Goal: Task Accomplishment & Management: Use online tool/utility

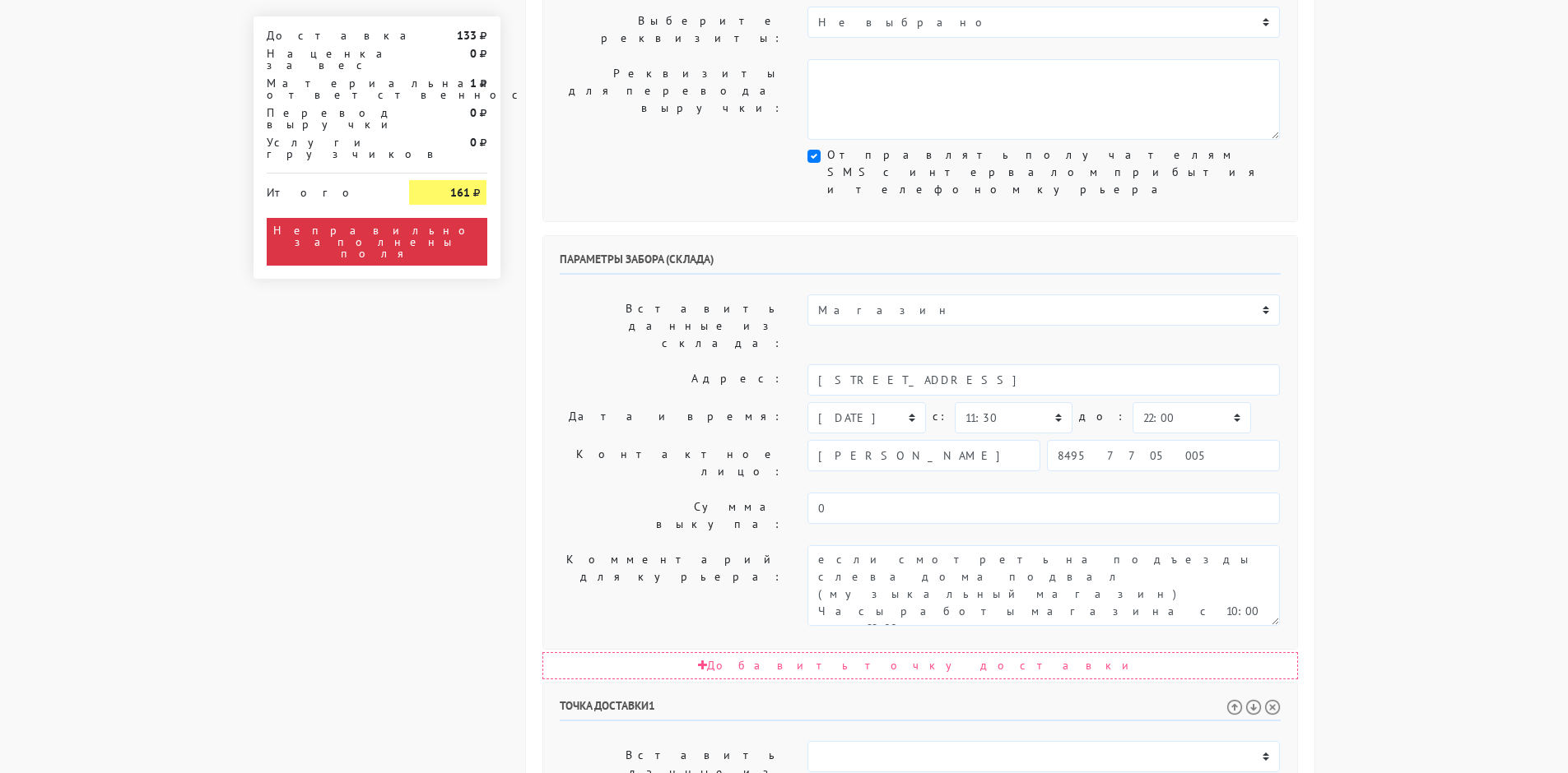
scroll to position [658, 0]
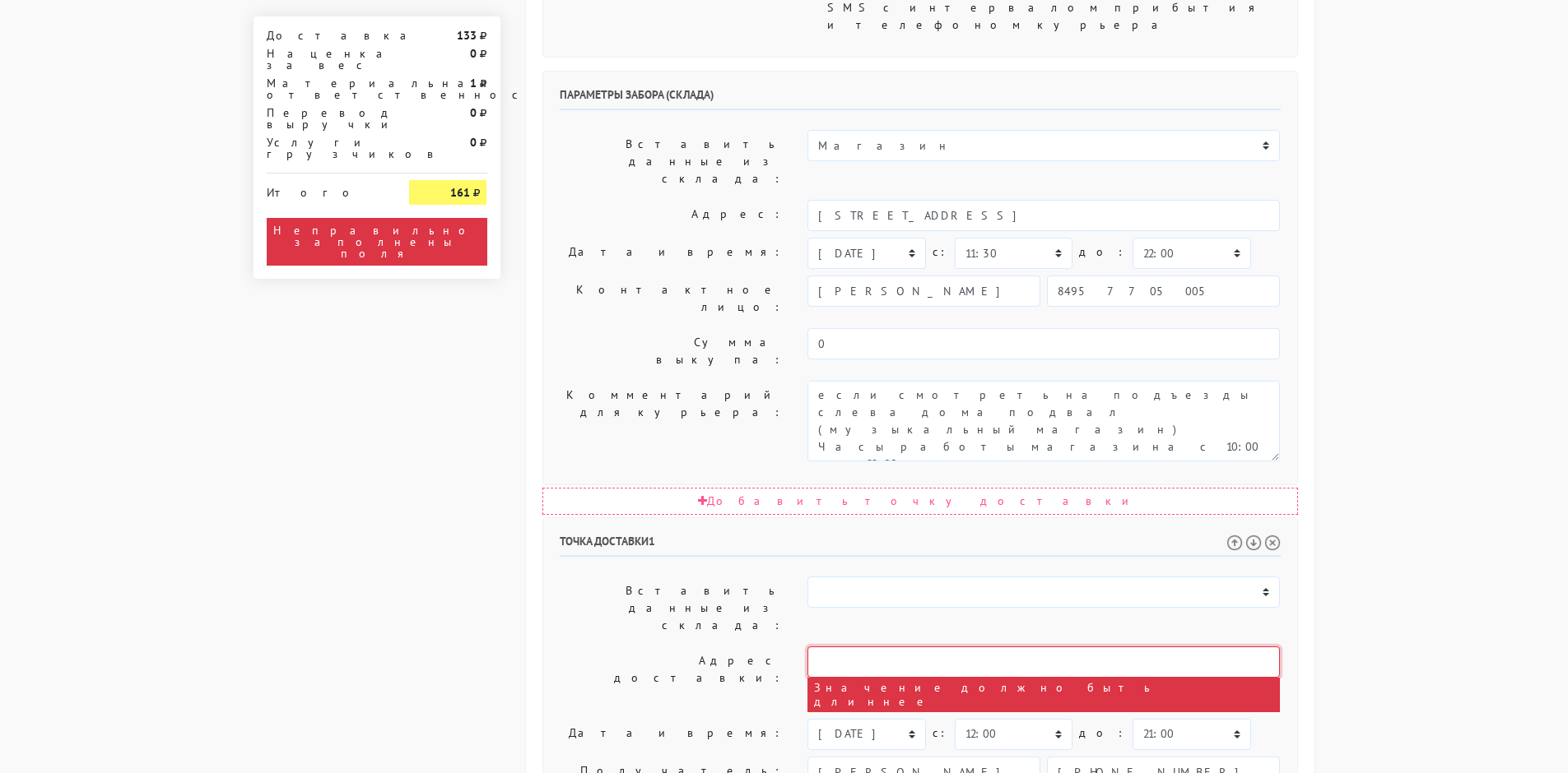
click at [878, 646] on input "text" at bounding box center [1043, 662] width 472 height 32
paste input "[STREET_ADDRESS][PERSON_NAME]"
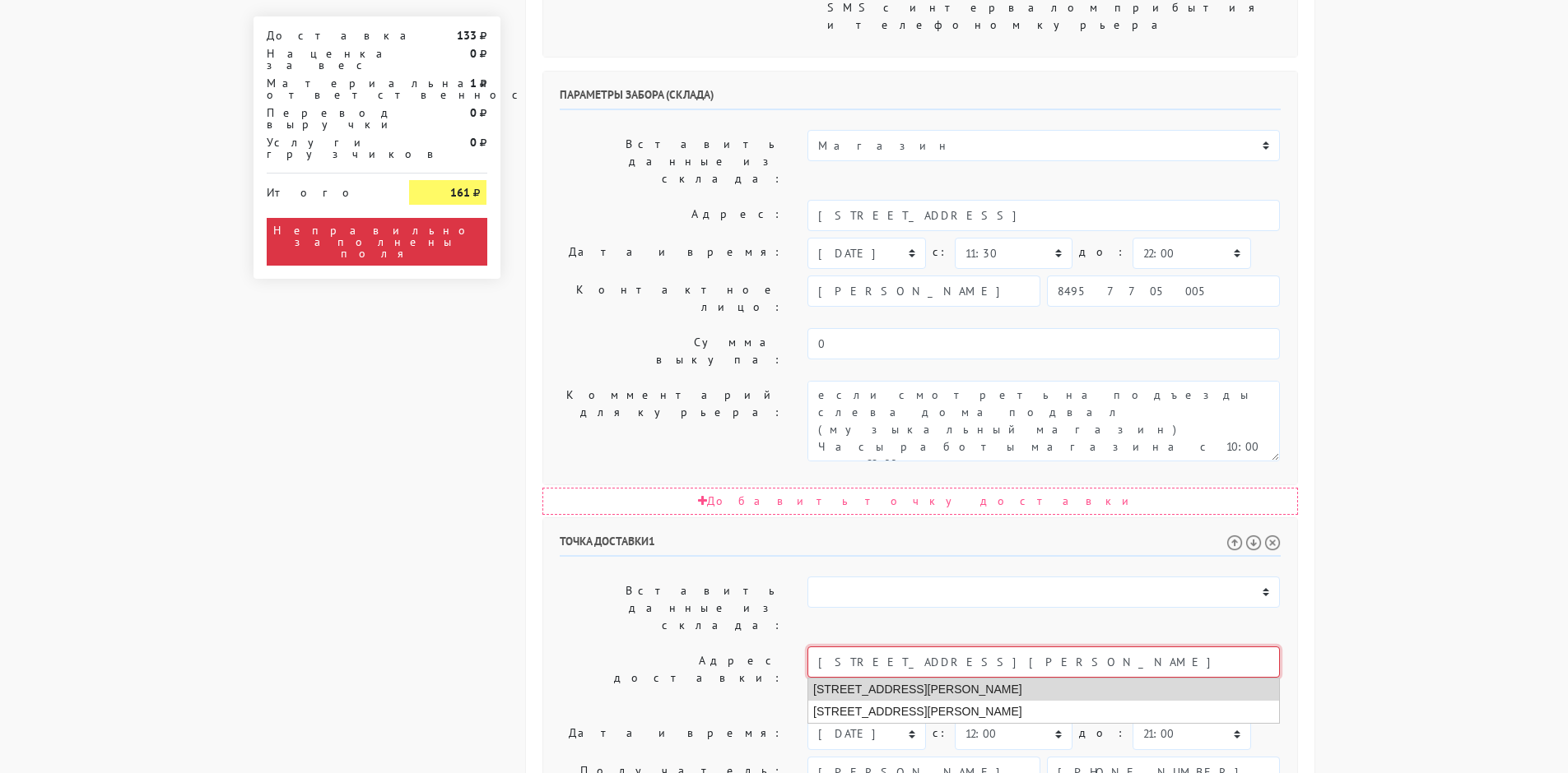
click at [919, 679] on li "[STREET_ADDRESS][PERSON_NAME]" at bounding box center [1043, 690] width 470 height 22
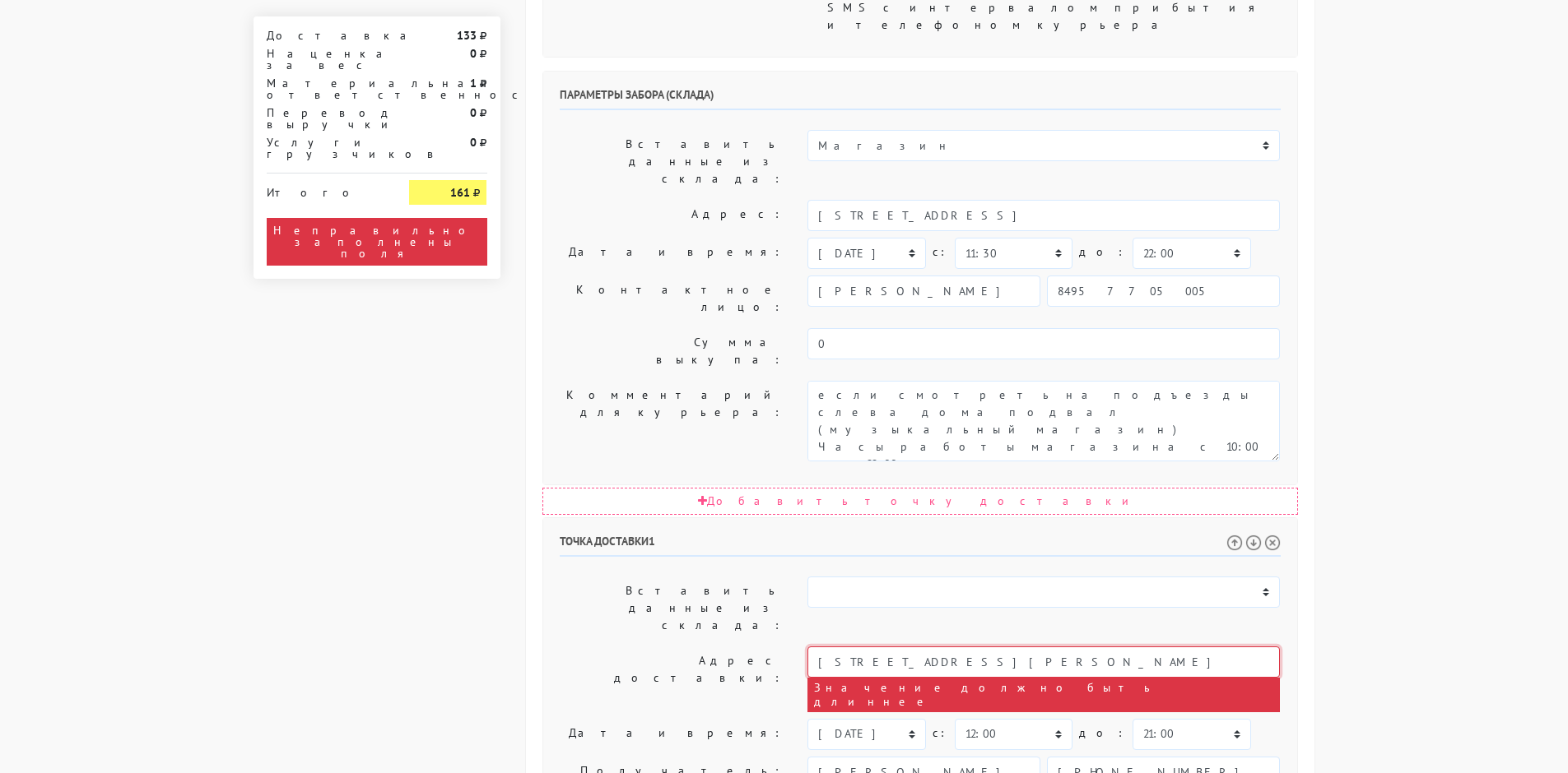
type input "[STREET_ADDRESS][PERSON_NAME]"
click at [873, 576] on select "Магазин" at bounding box center [1043, 592] width 472 height 32
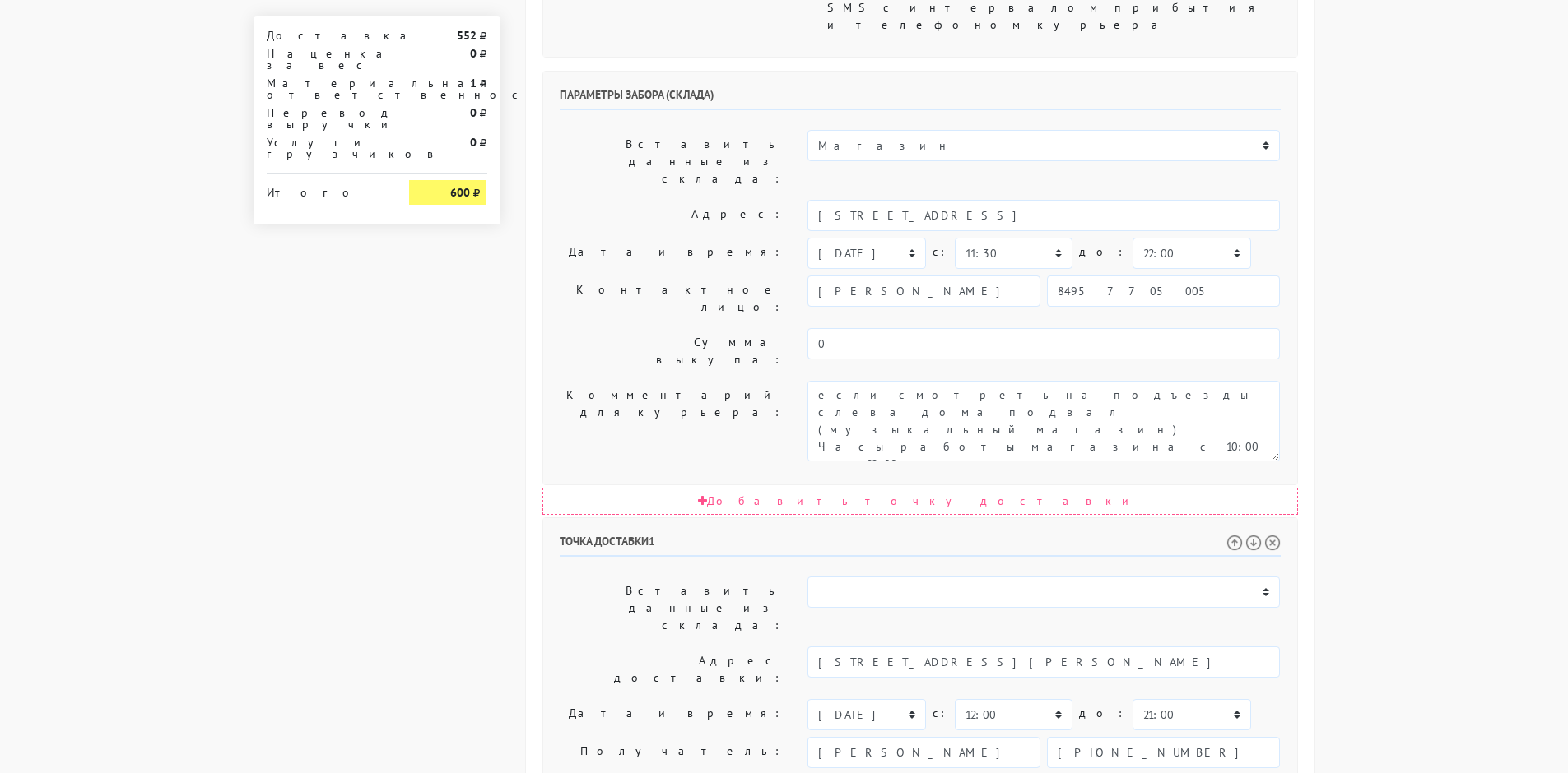
click at [729, 576] on label "Вставить данные из склада:" at bounding box center [671, 608] width 249 height 63
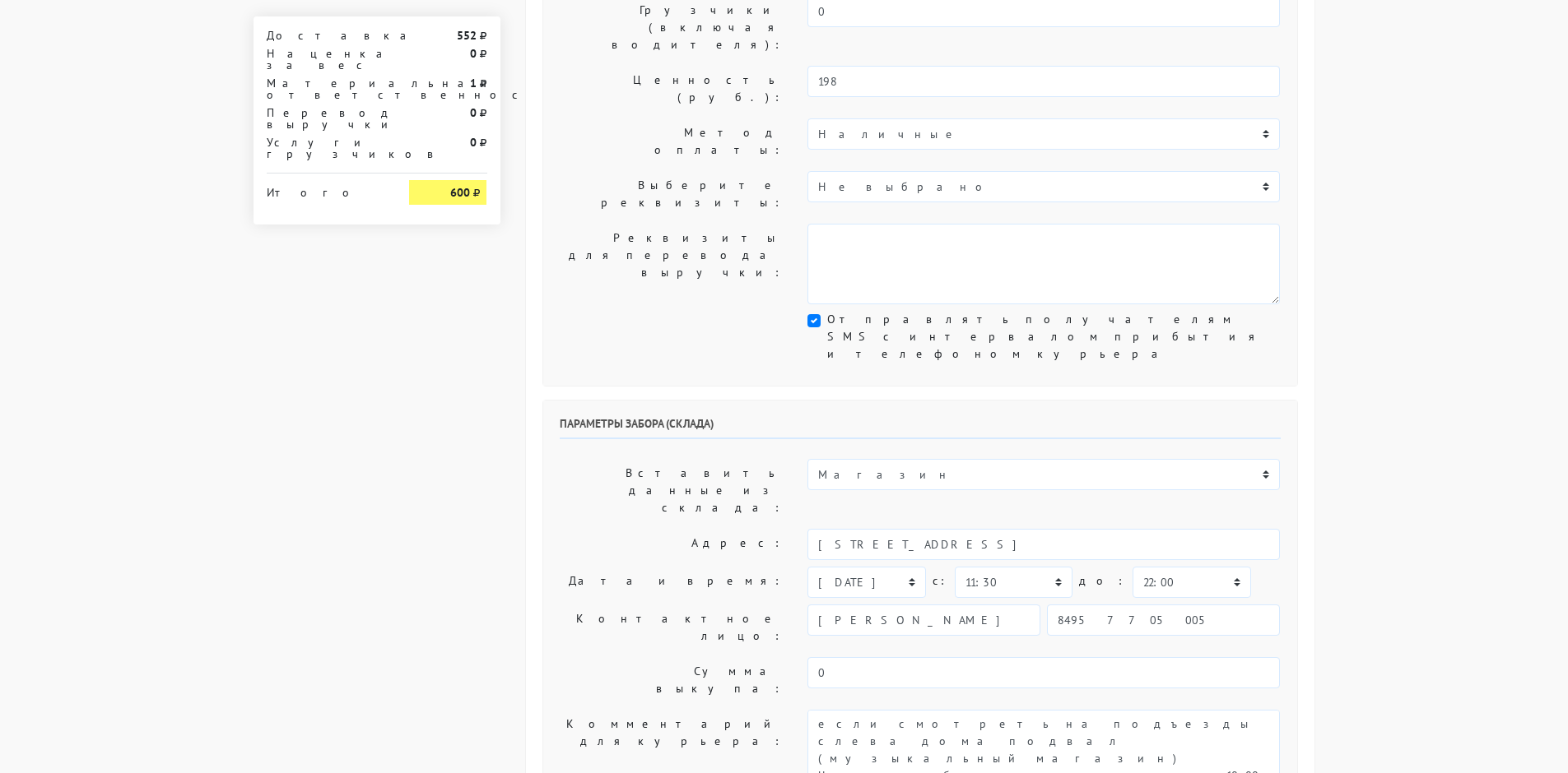
scroll to position [576, 0]
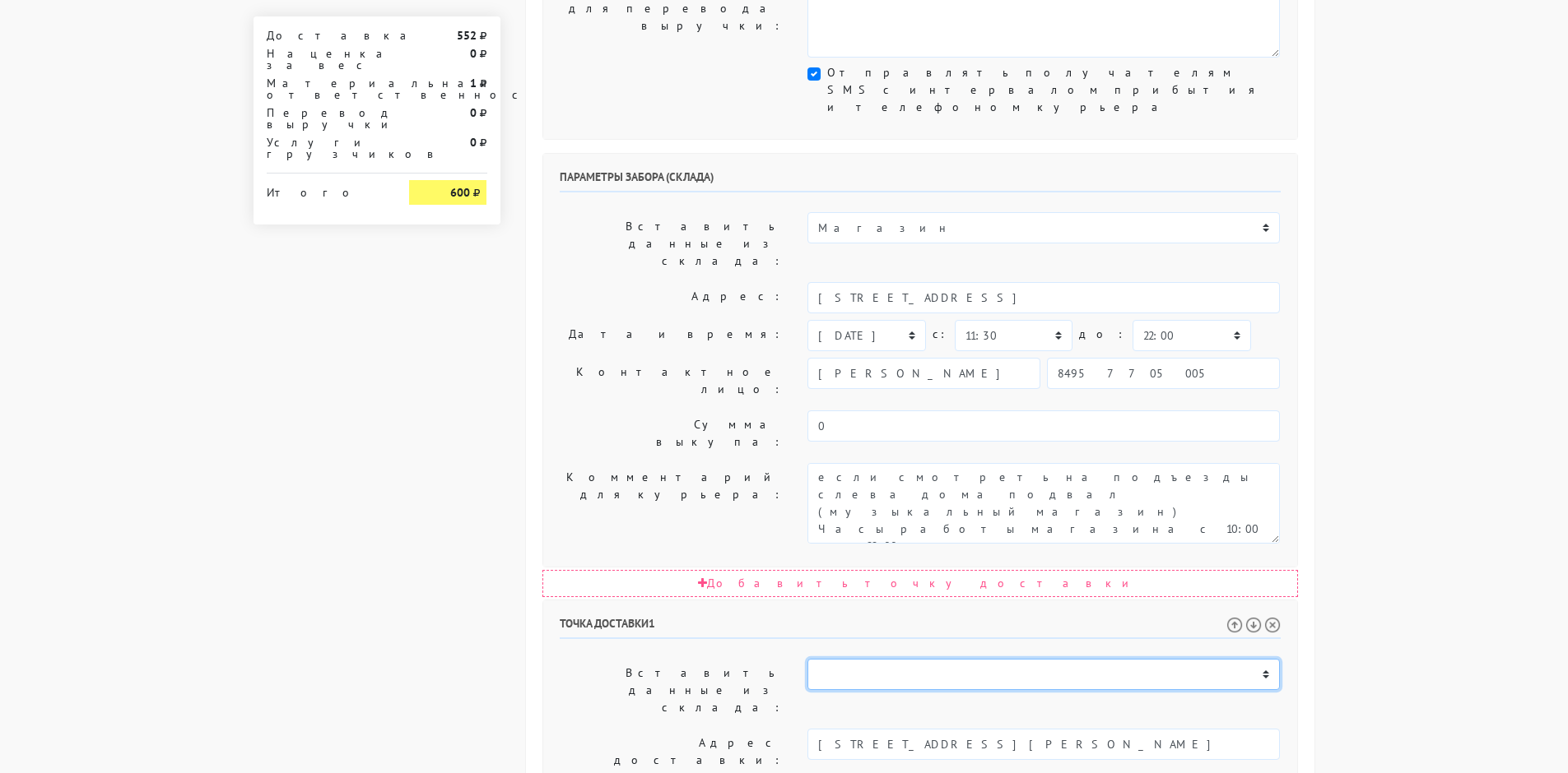
click at [873, 659] on select "Магазин" at bounding box center [1043, 675] width 472 height 32
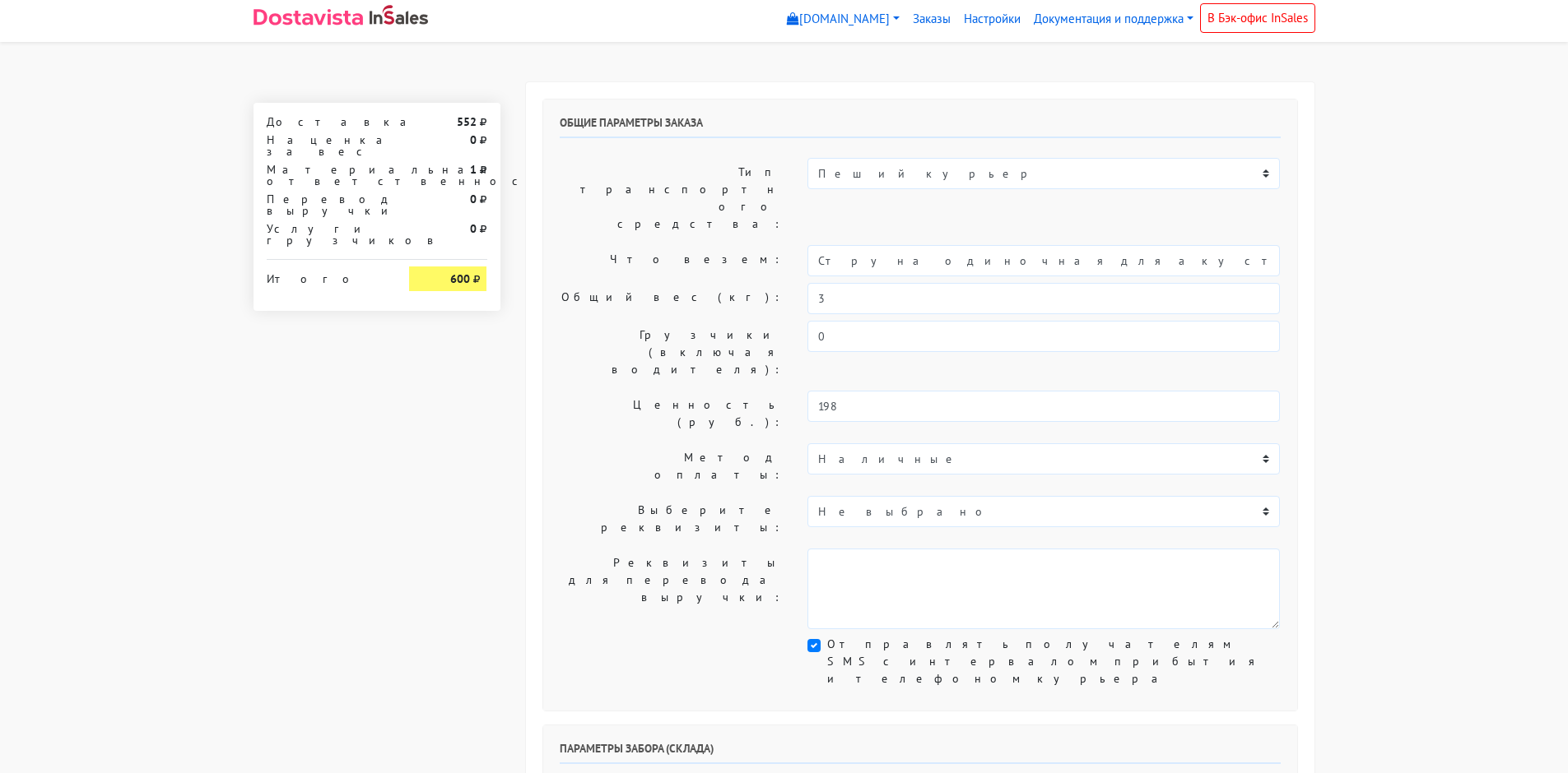
scroll to position [0, 0]
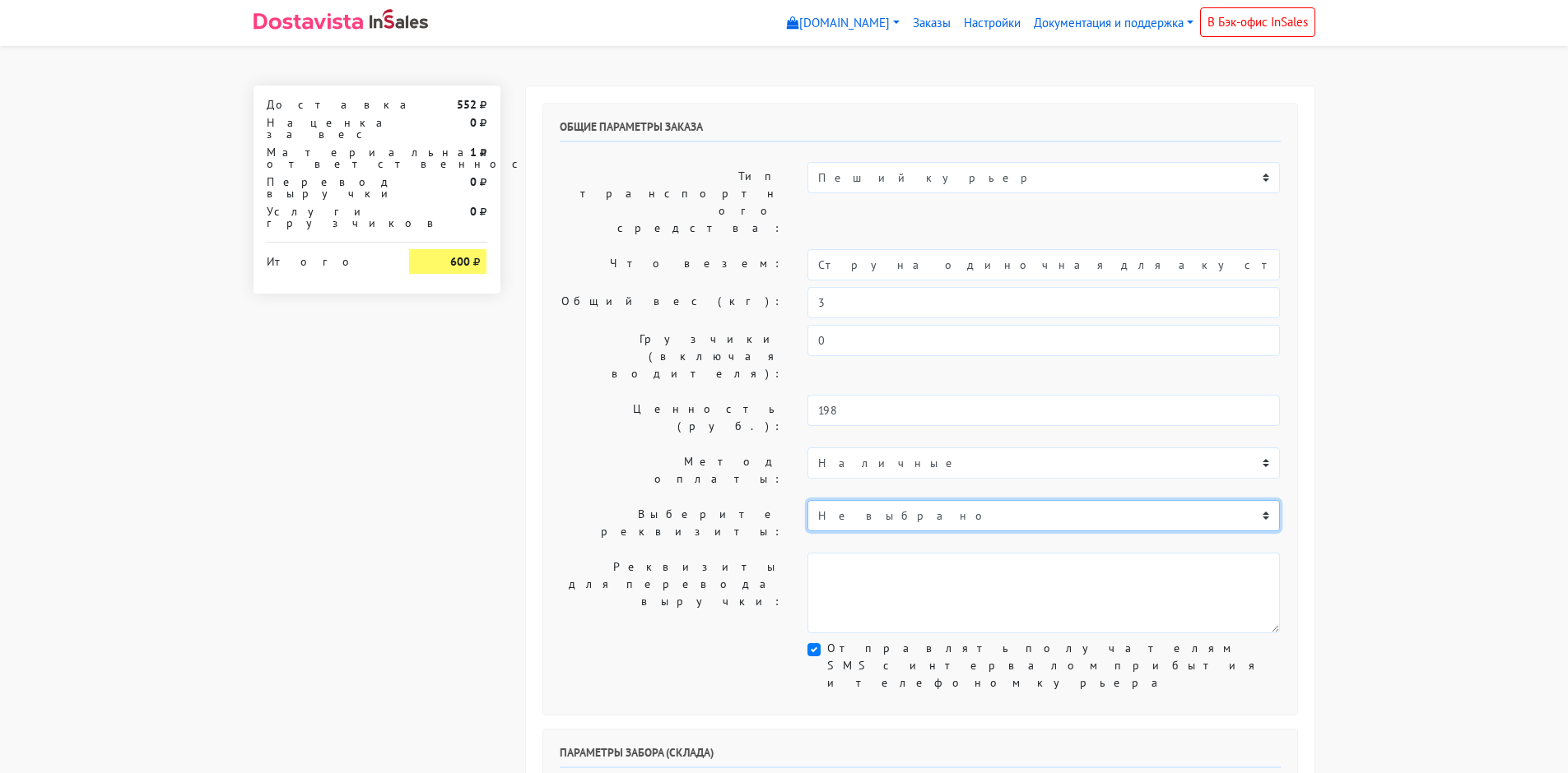
click at [836, 500] on select "Не выбрано [CREDIT_CARD_NUMBER] - СБЕР [CREDIT_CARD_NUMBER] - ТИНЬКОФФ" at bounding box center [1043, 516] width 472 height 32
click at [775, 448] on label "Метод оплаты:" at bounding box center [671, 470] width 249 height 46
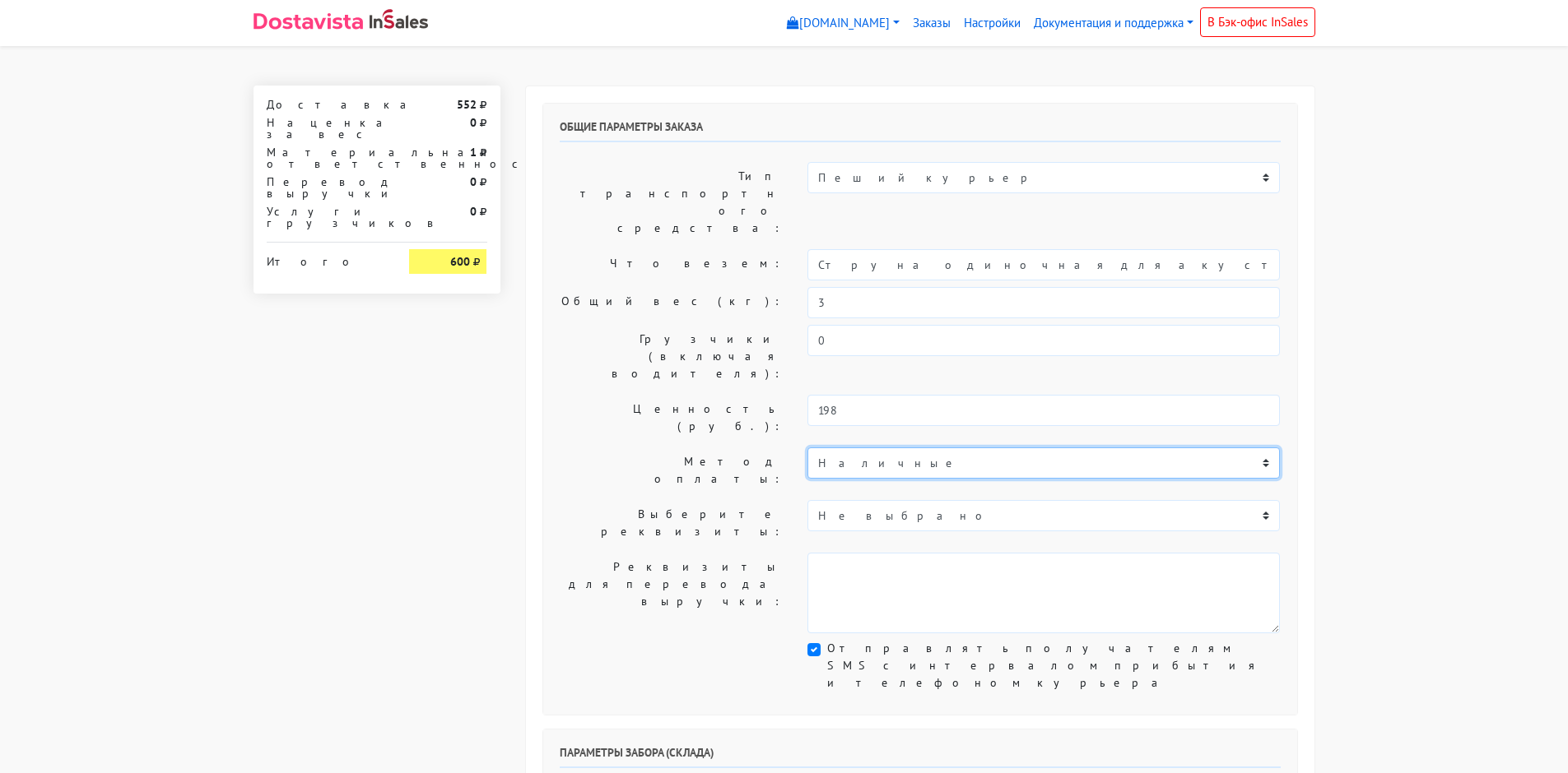
click at [839, 448] on select "Наличные Карта 220445XXXXXX7838" at bounding box center [1043, 464] width 472 height 32
click at [675, 287] on label "Общий вес (кг):" at bounding box center [671, 303] width 249 height 32
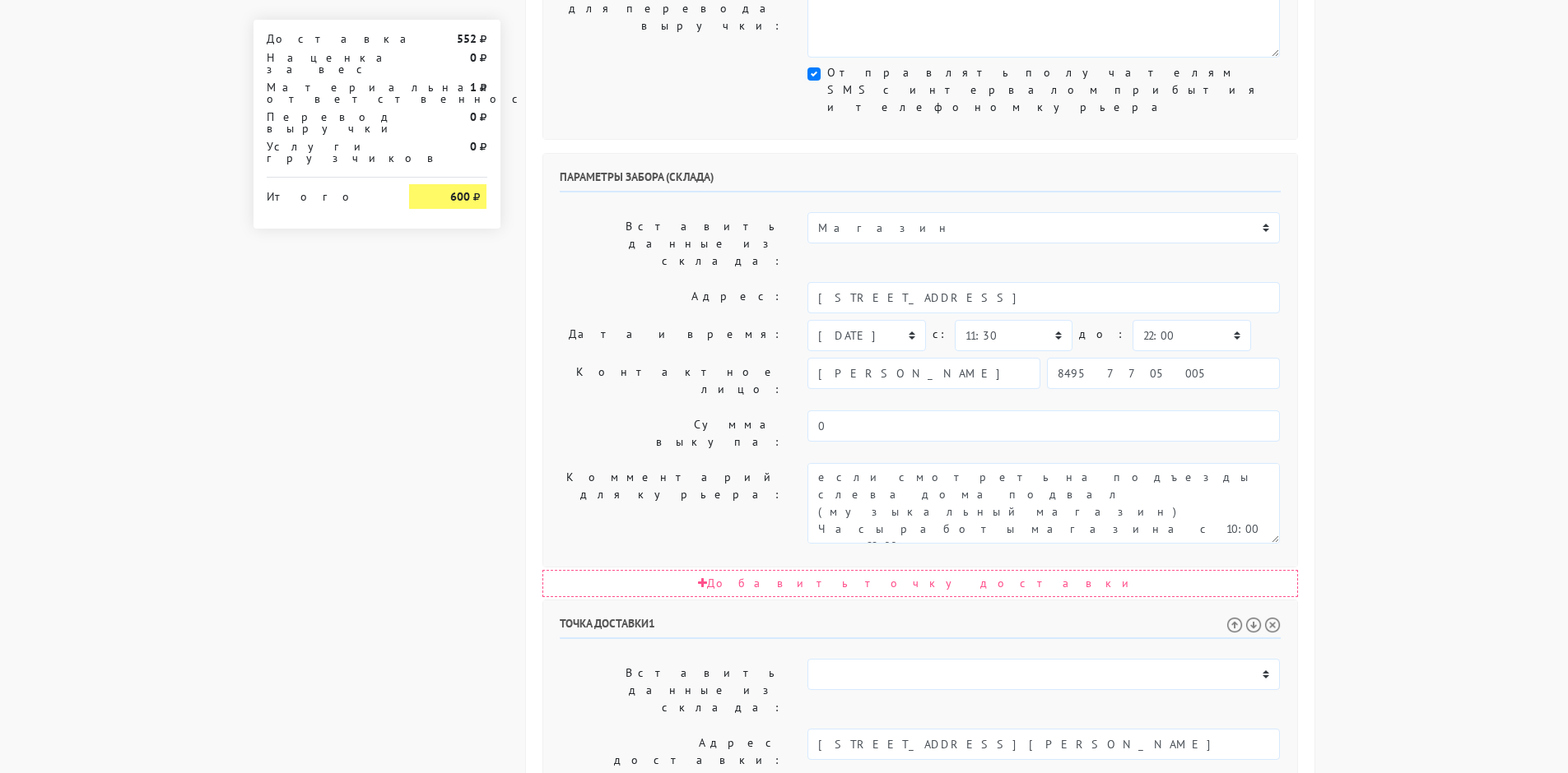
scroll to position [740, 0]
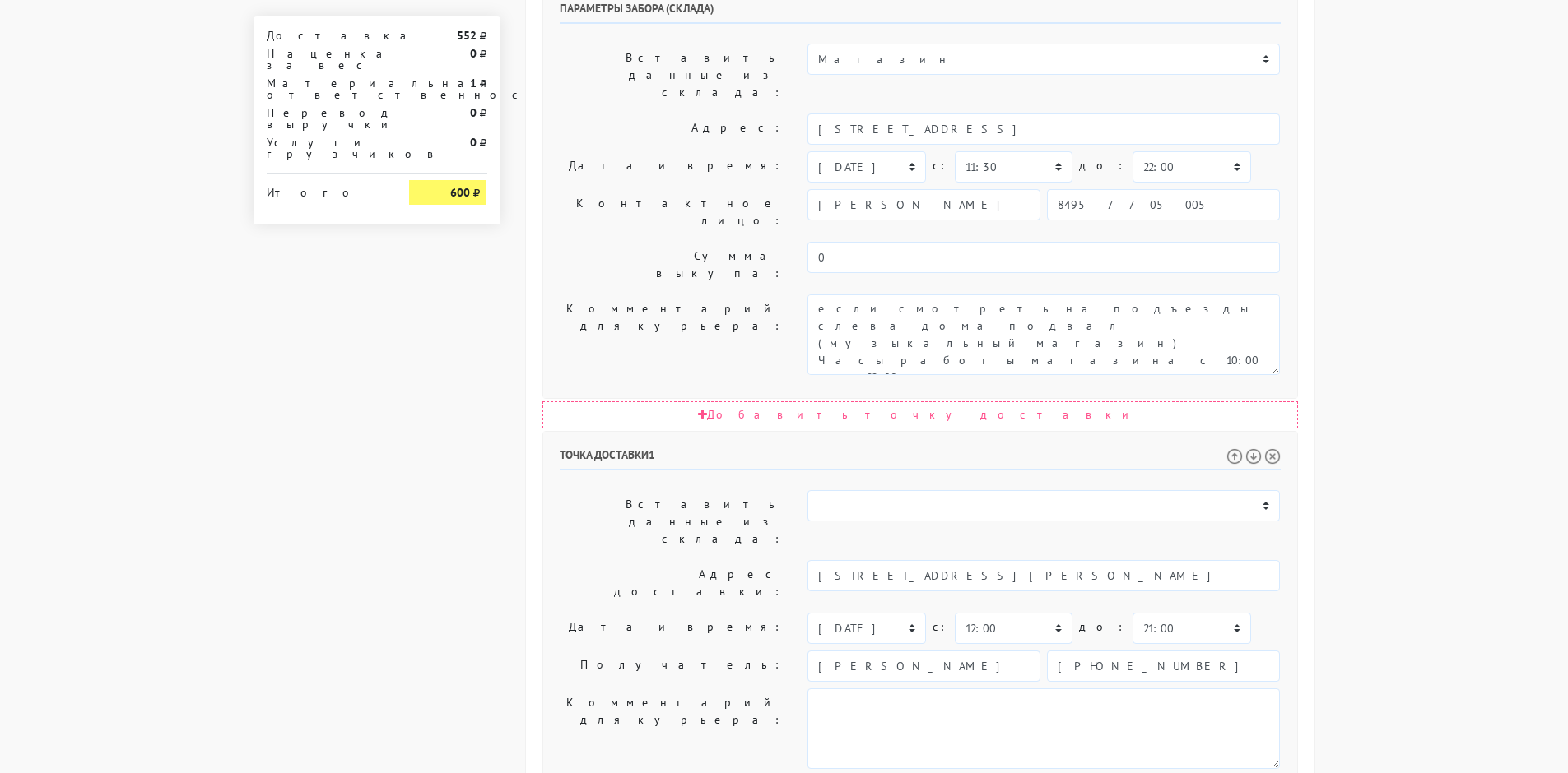
click at [871, 688] on textarea at bounding box center [1043, 728] width 472 height 81
click at [1247, 448] on img at bounding box center [1254, 456] width 17 height 17
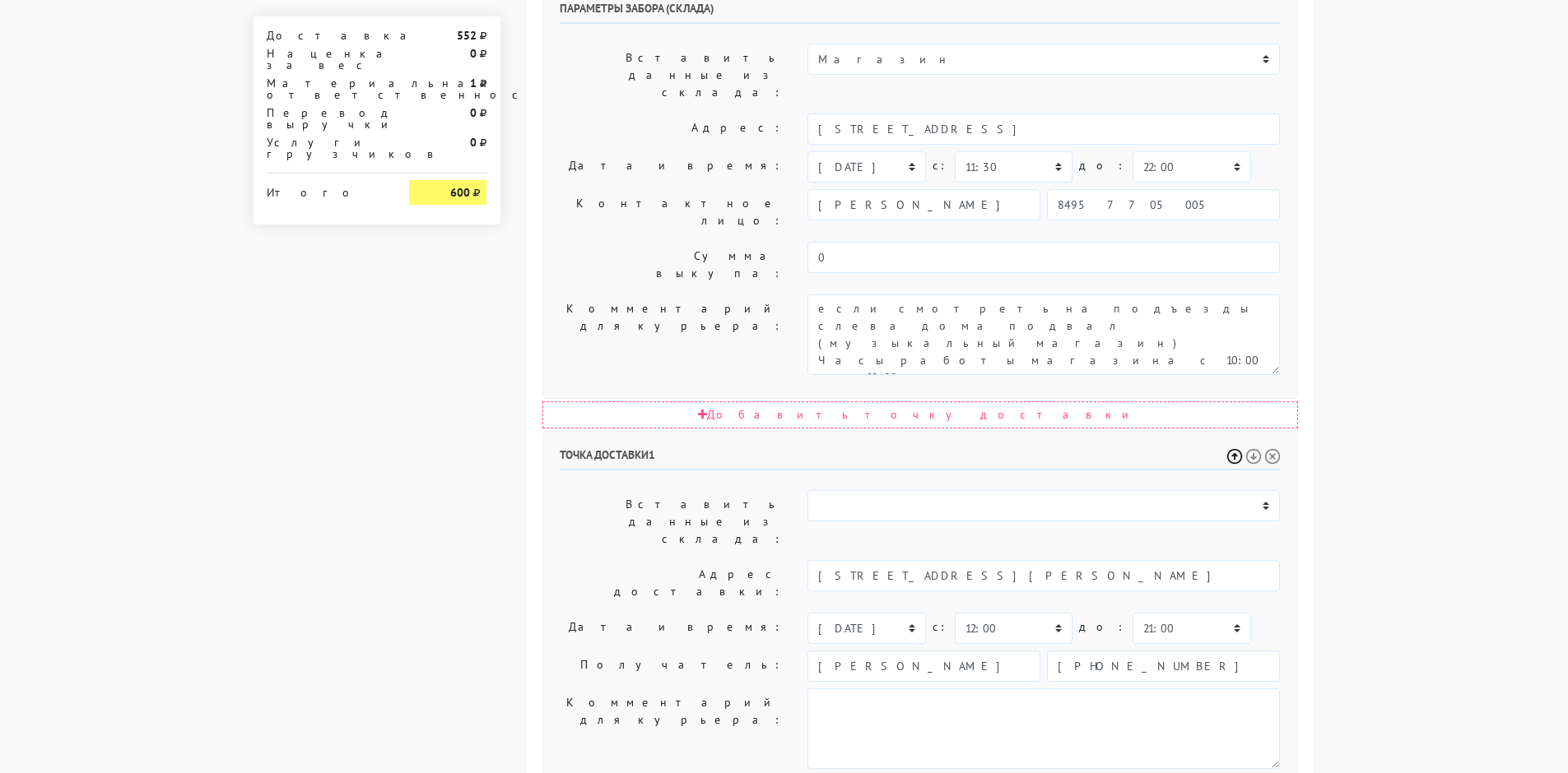
click at [1238, 448] on img at bounding box center [1234, 456] width 17 height 17
click at [1343, 278] on body "[DOMAIN_NAME] [DOMAIN_NAME] Выйти Заказы Настройки 552" at bounding box center [784, 176] width 1568 height 1841
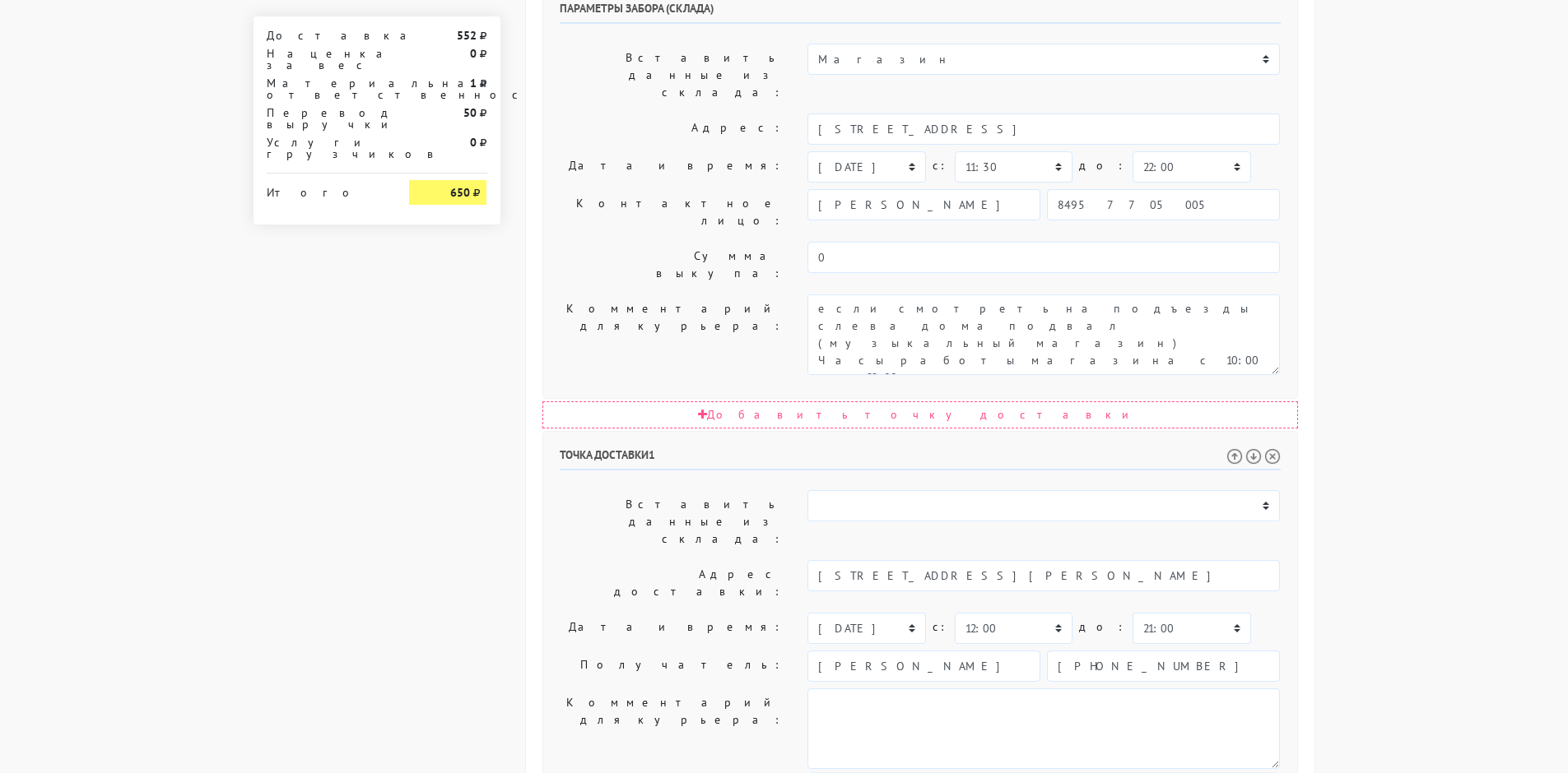
type input "0"
drag, startPoint x: 1499, startPoint y: 278, endPoint x: 1443, endPoint y: 264, distance: 57.7
click at [1490, 272] on body "[DOMAIN_NAME] [DOMAIN_NAME] Выйти Заказы Настройки 552" at bounding box center [784, 176] width 1568 height 1841
click at [1387, 113] on body "[DOMAIN_NAME] [DOMAIN_NAME] Выйти Заказы Настройки 552" at bounding box center [784, 176] width 1568 height 1841
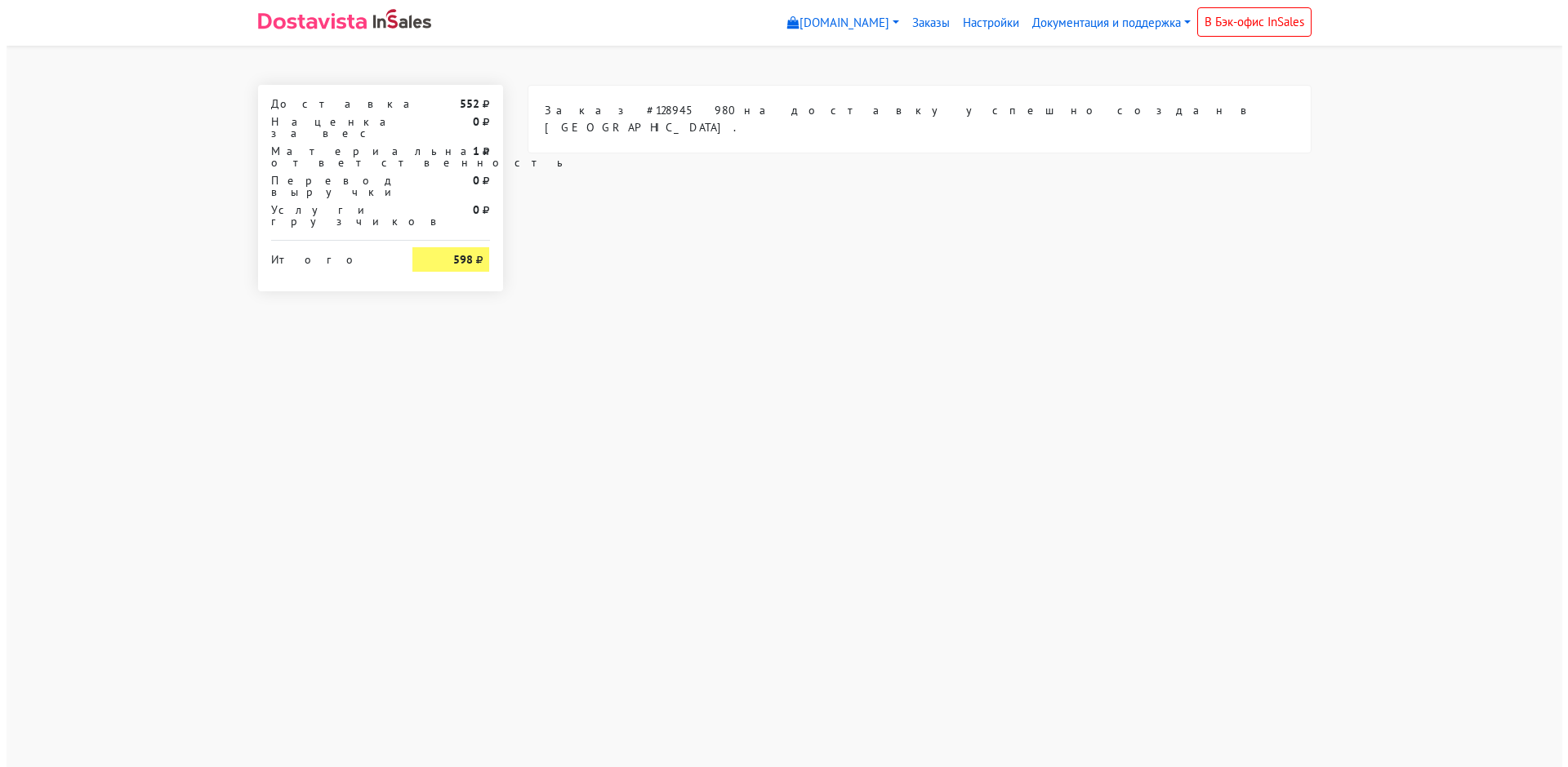
scroll to position [0, 0]
click at [920, 18] on link "Заказы" at bounding box center [930, 23] width 51 height 31
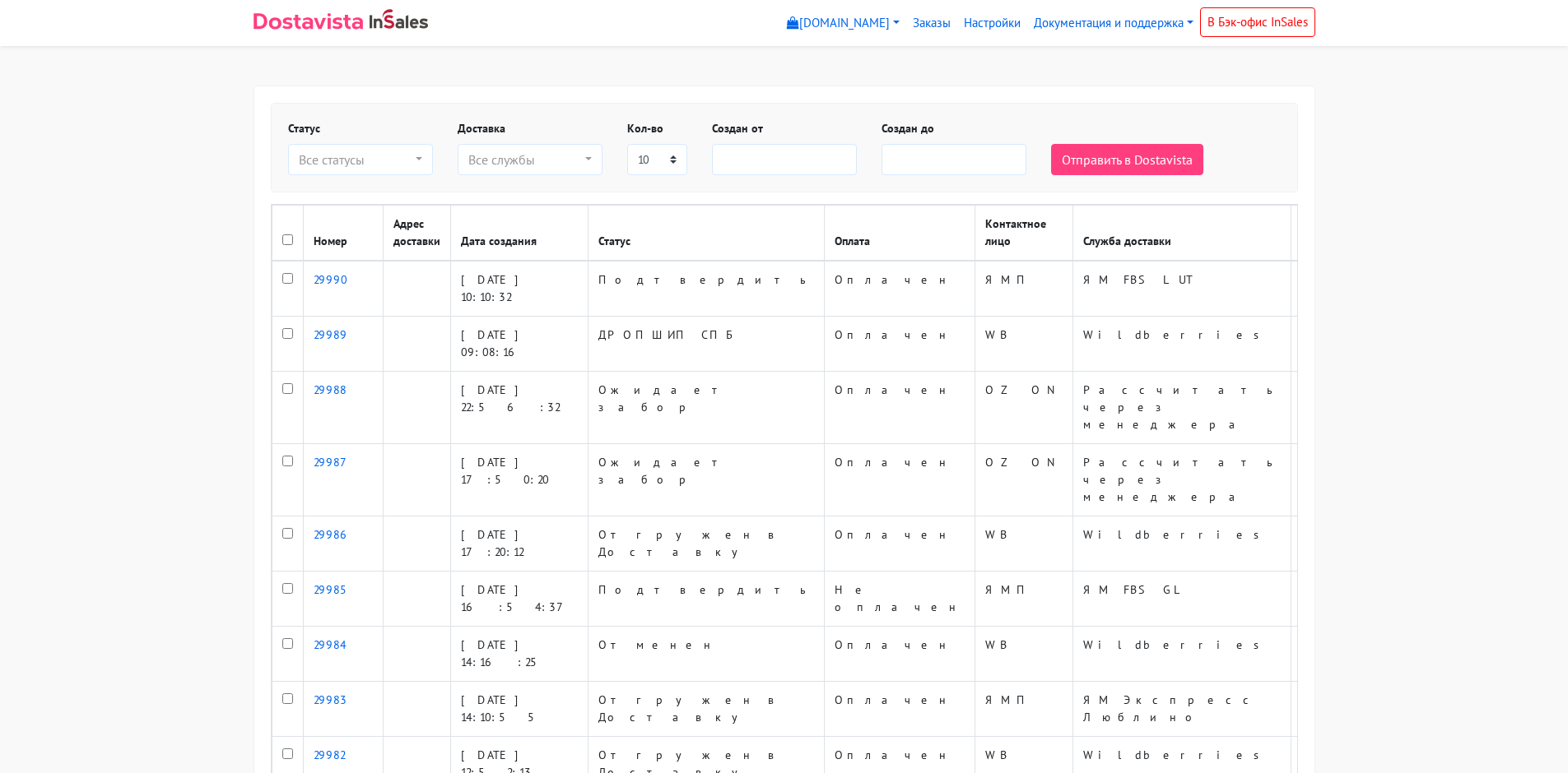
select select
click at [907, 26] on link "Заказы" at bounding box center [932, 23] width 51 height 32
select select
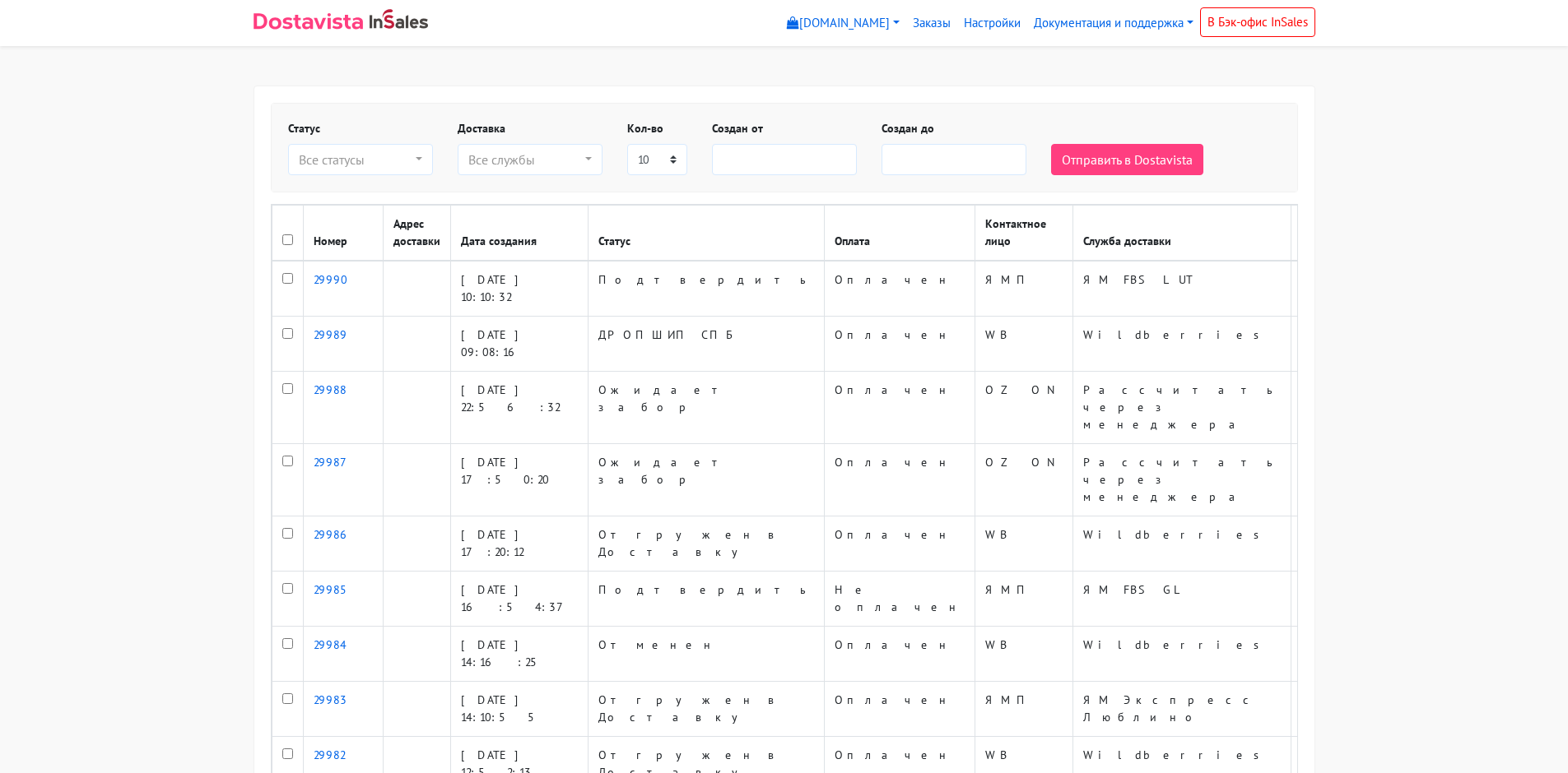
click at [1181, 86] on div "Статус Новый В обработке ДРОПШИП МСК ДРОПШИП СПБ В пути с СПБ В пути с ЕКБ В пу…" at bounding box center [784, 507] width 1062 height 843
